Goal: Information Seeking & Learning: Learn about a topic

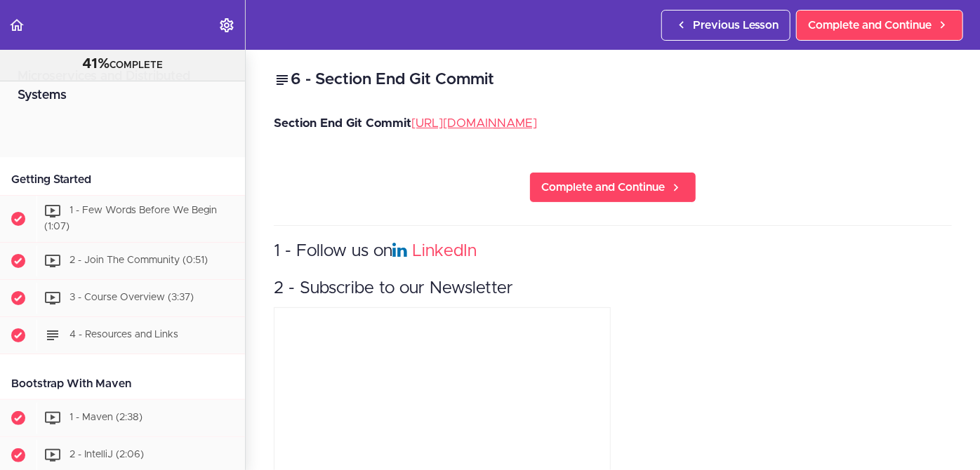
scroll to position [3619, 0]
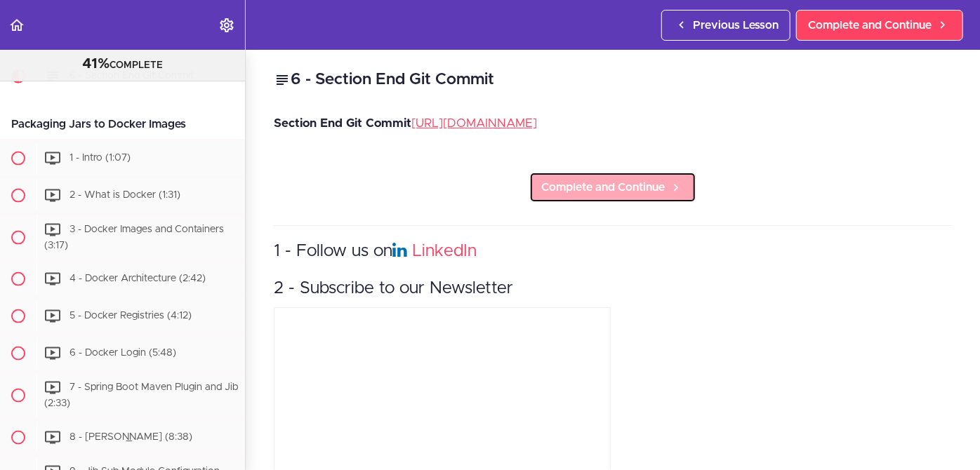
click at [584, 196] on span "Complete and Continue" at bounding box center [603, 187] width 124 height 17
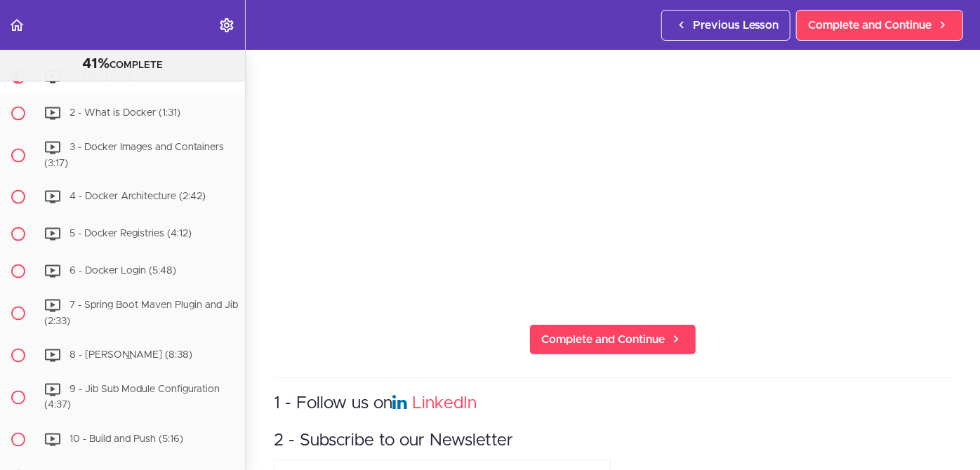
scroll to position [199, 0]
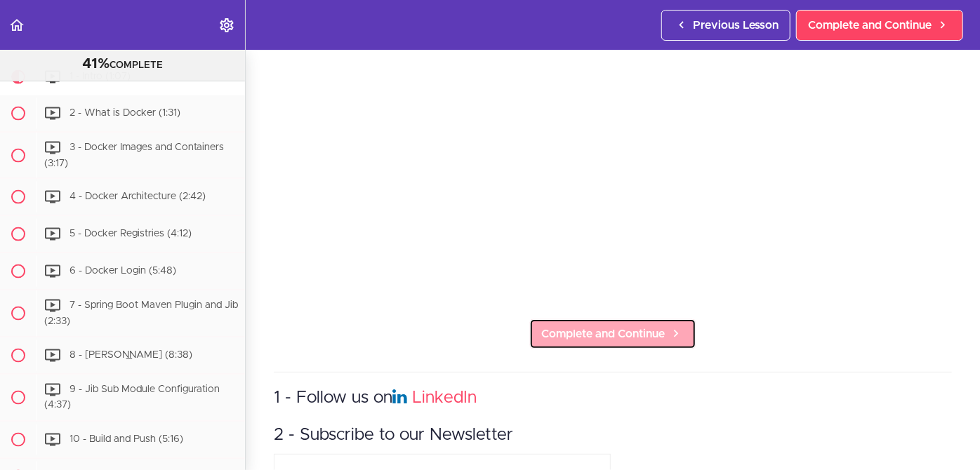
click at [582, 326] on span "Complete and Continue" at bounding box center [603, 334] width 124 height 17
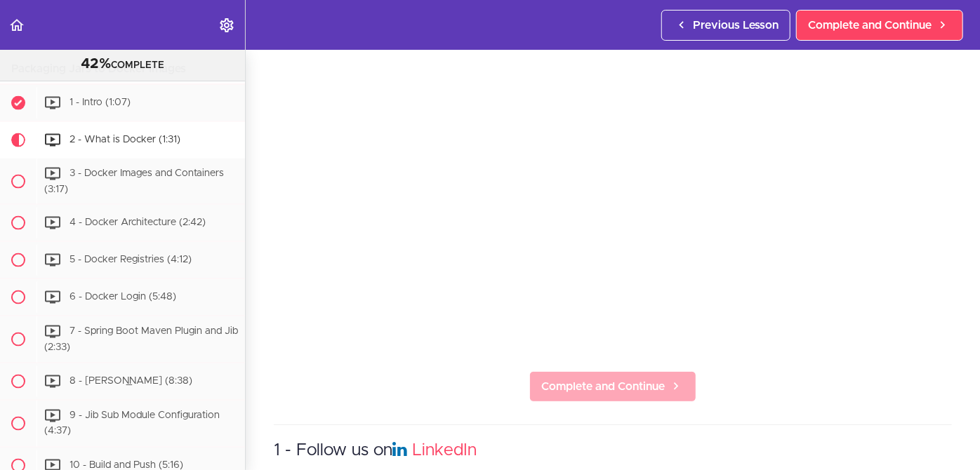
scroll to position [147, 0]
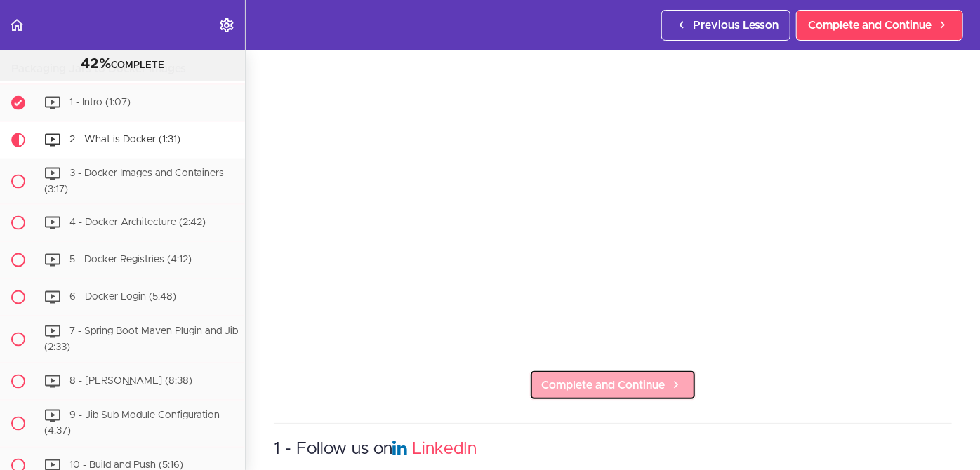
click at [593, 381] on span "Complete and Continue" at bounding box center [603, 385] width 124 height 17
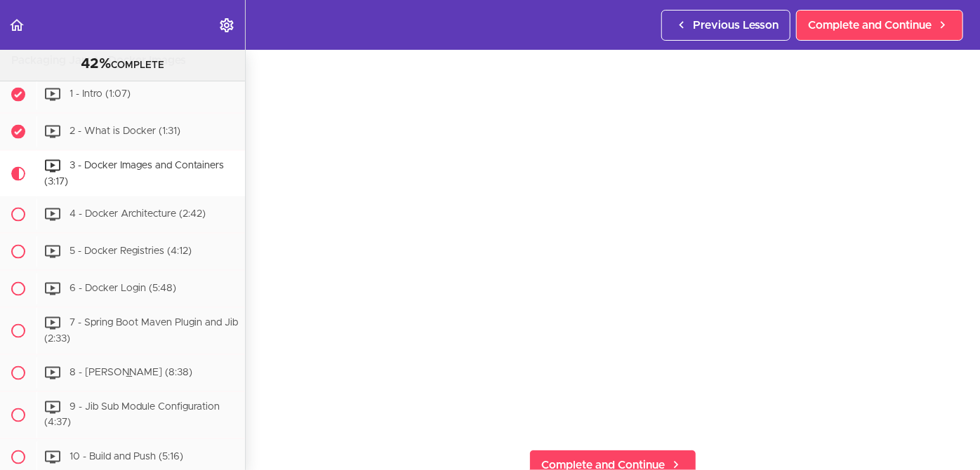
scroll to position [62, 0]
click at [496, 429] on section "Microservices and Distributed Systems 42% COMPLETE Getting Started 1 - Few Word…" at bounding box center [490, 260] width 980 height 421
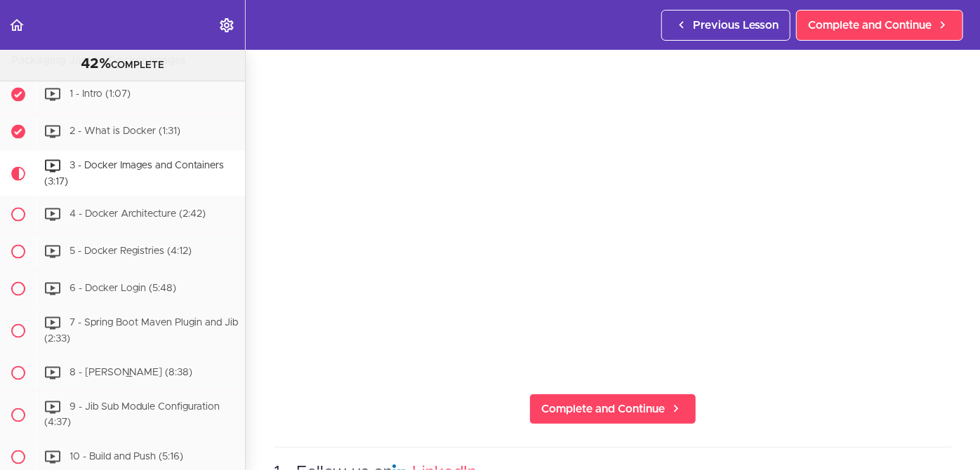
scroll to position [128, 0]
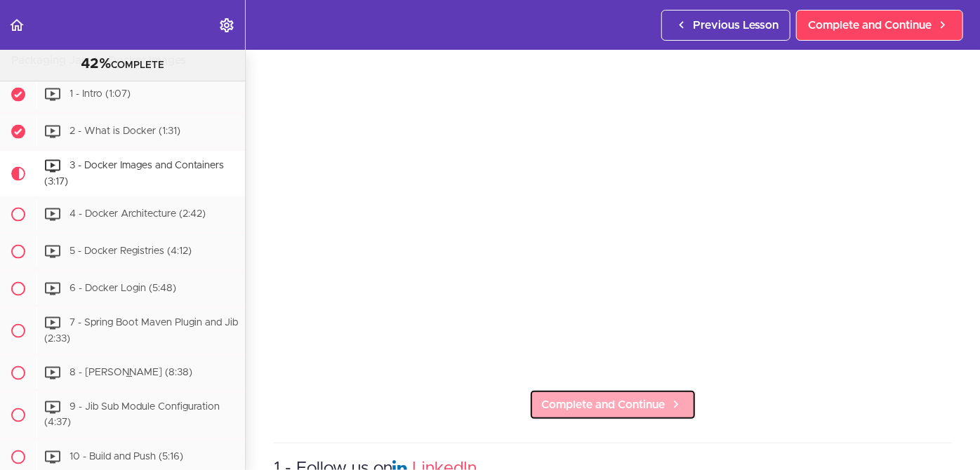
click at [605, 400] on span "Complete and Continue" at bounding box center [603, 405] width 124 height 17
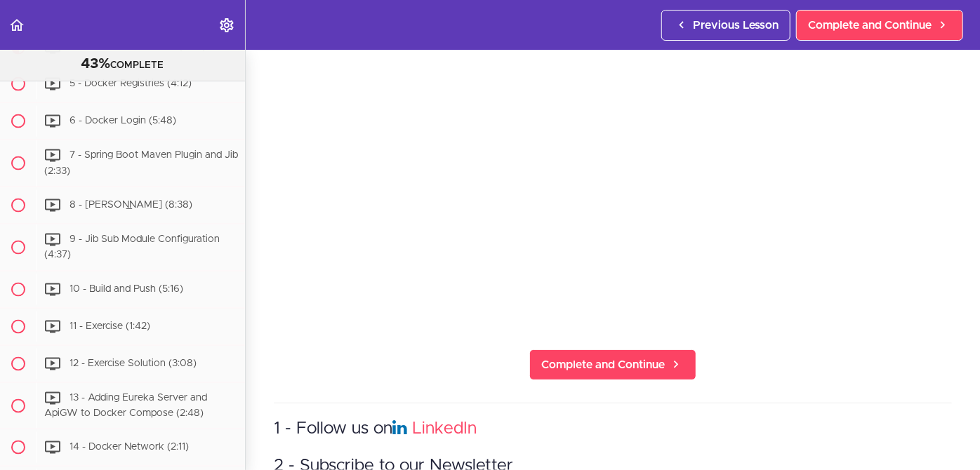
scroll to position [172, 0]
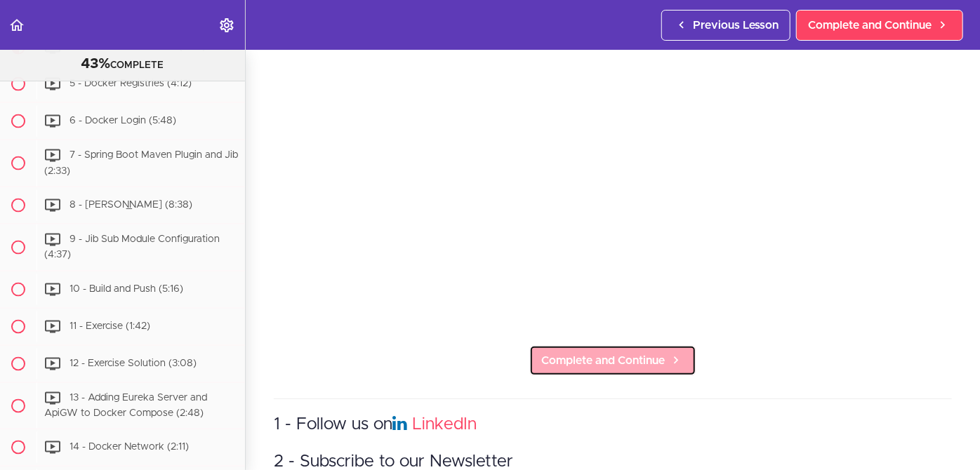
click at [611, 353] on span "Complete and Continue" at bounding box center [603, 361] width 124 height 17
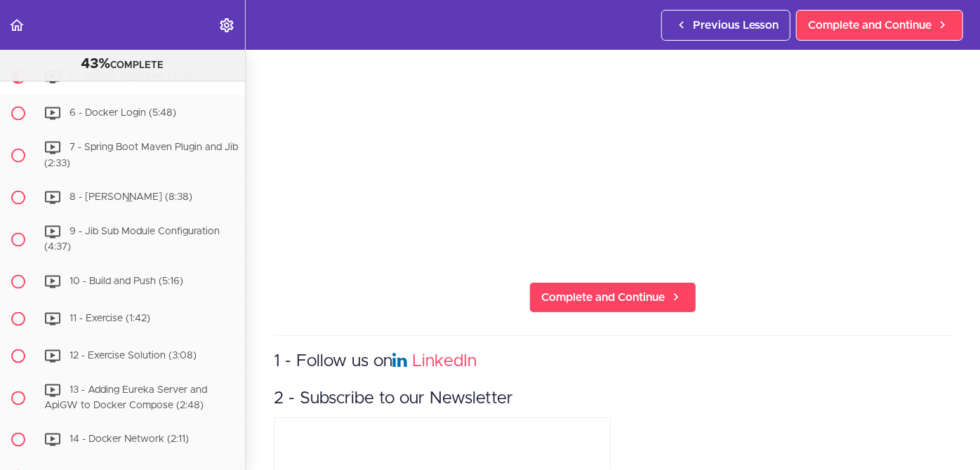
scroll to position [236, 0]
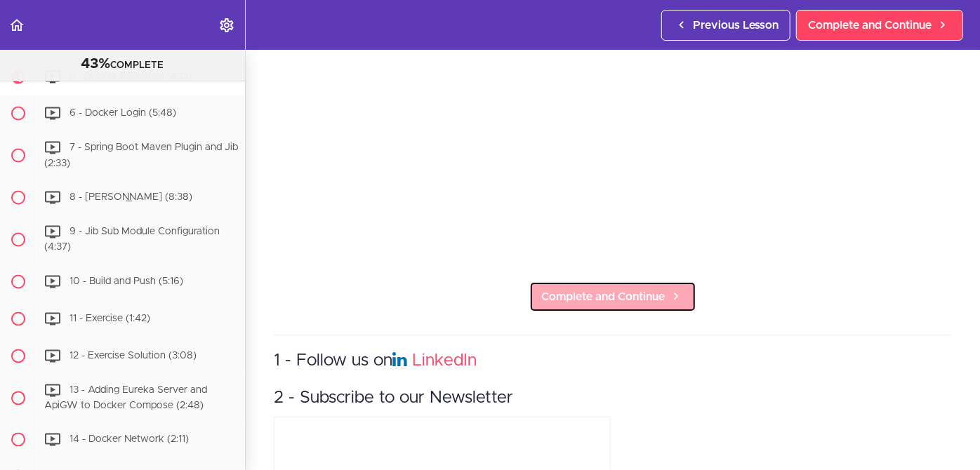
click at [591, 289] on span "Complete and Continue" at bounding box center [603, 297] width 124 height 17
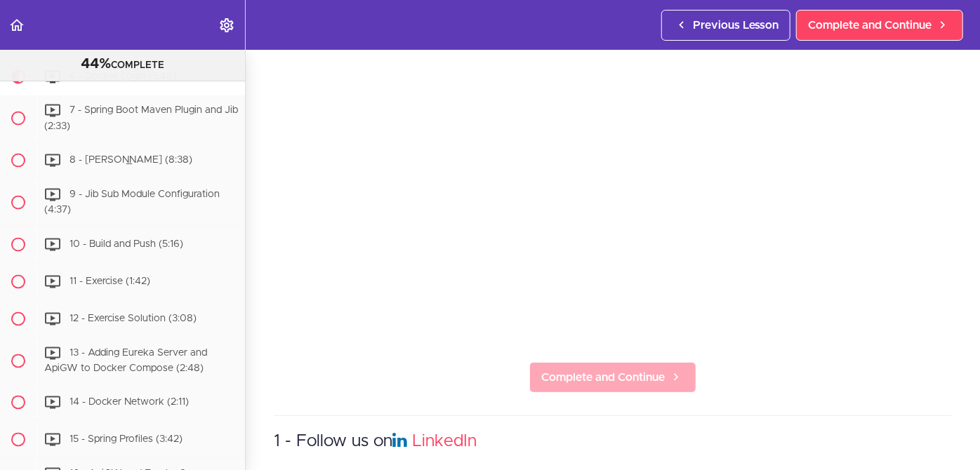
scroll to position [157, 0]
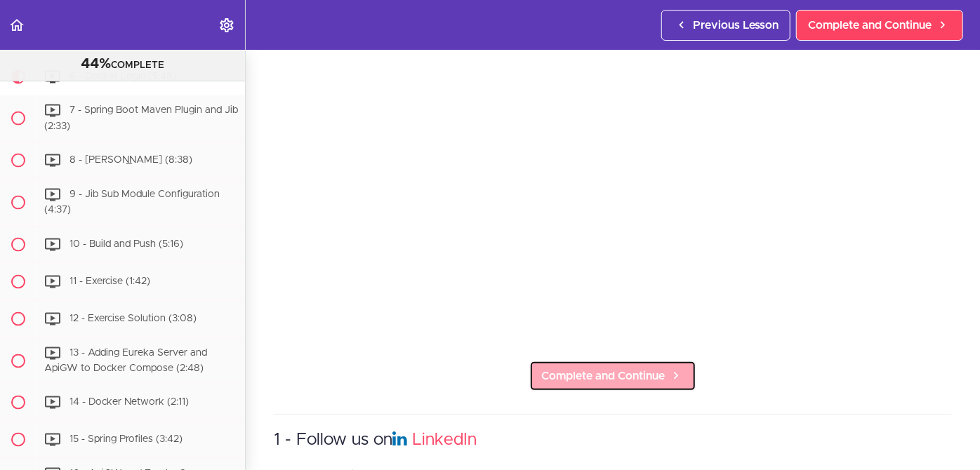
click at [574, 368] on span "Complete and Continue" at bounding box center [603, 376] width 124 height 17
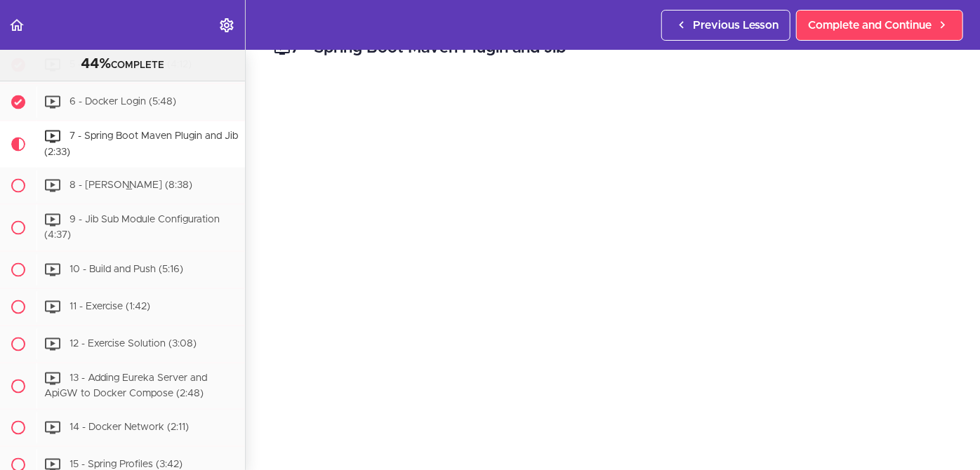
scroll to position [3902, 0]
